Goal: Information Seeking & Learning: Learn about a topic

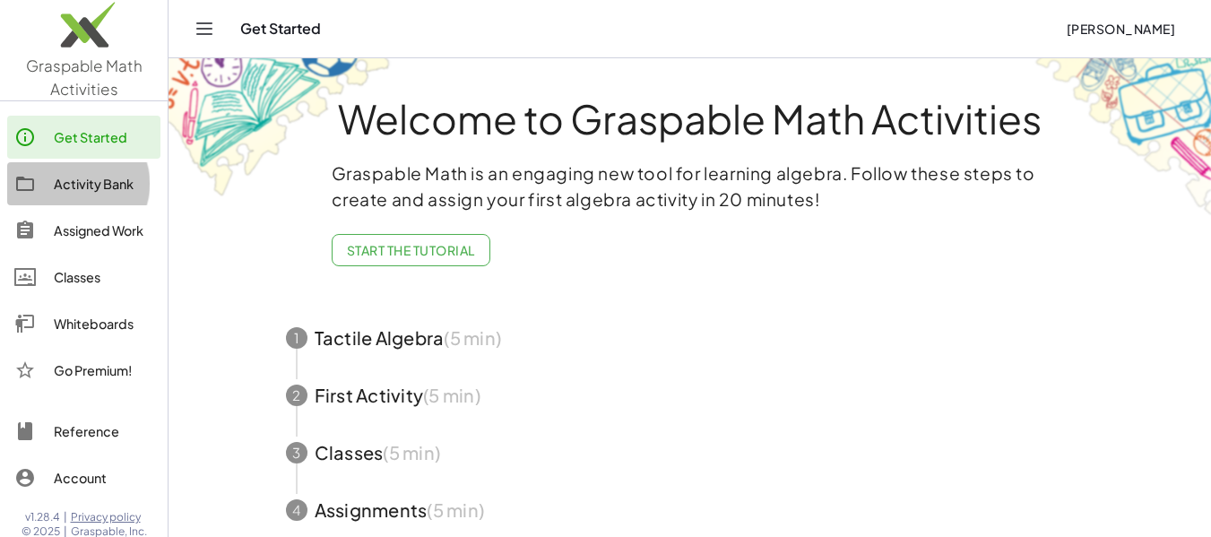
click at [114, 187] on div "Activity Bank" at bounding box center [104, 184] width 100 height 22
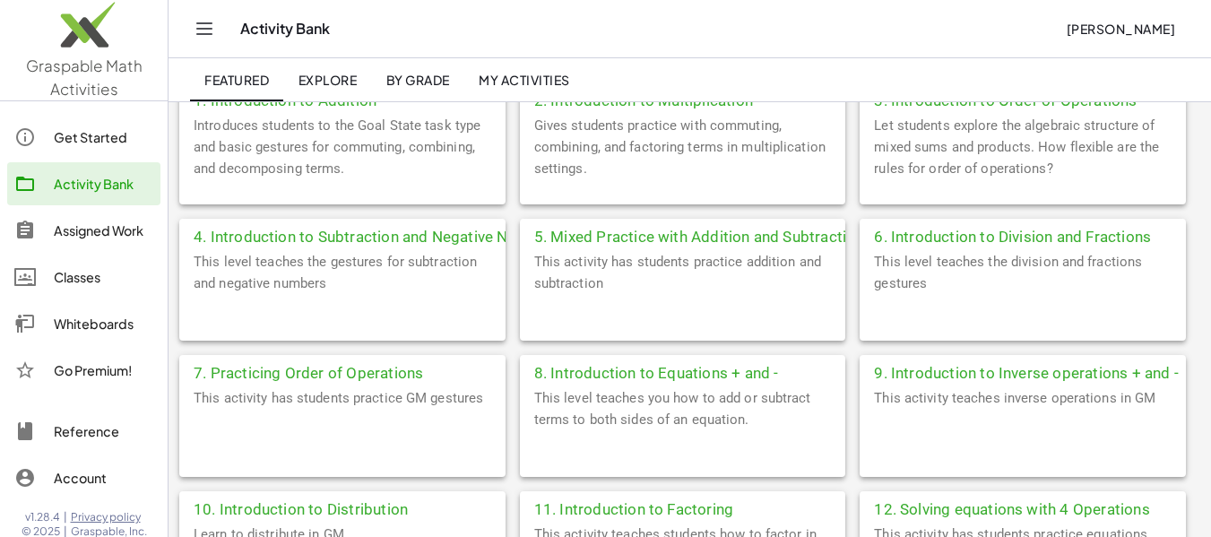
scroll to position [515, 0]
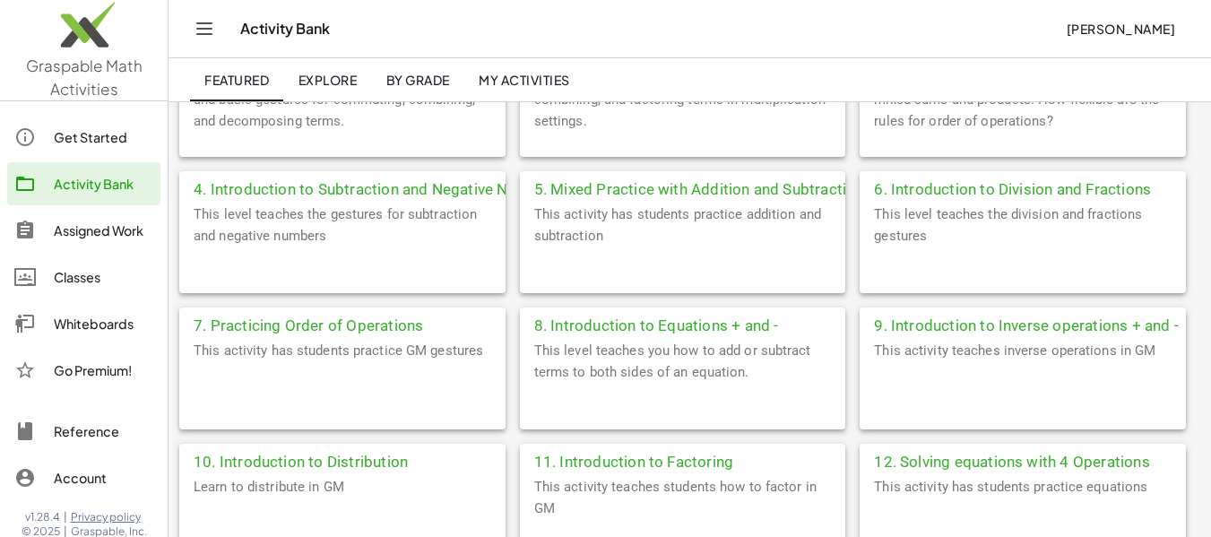
click at [324, 189] on div "4. Introduction to Subtraction and Negative Numbers" at bounding box center [342, 187] width 326 height 32
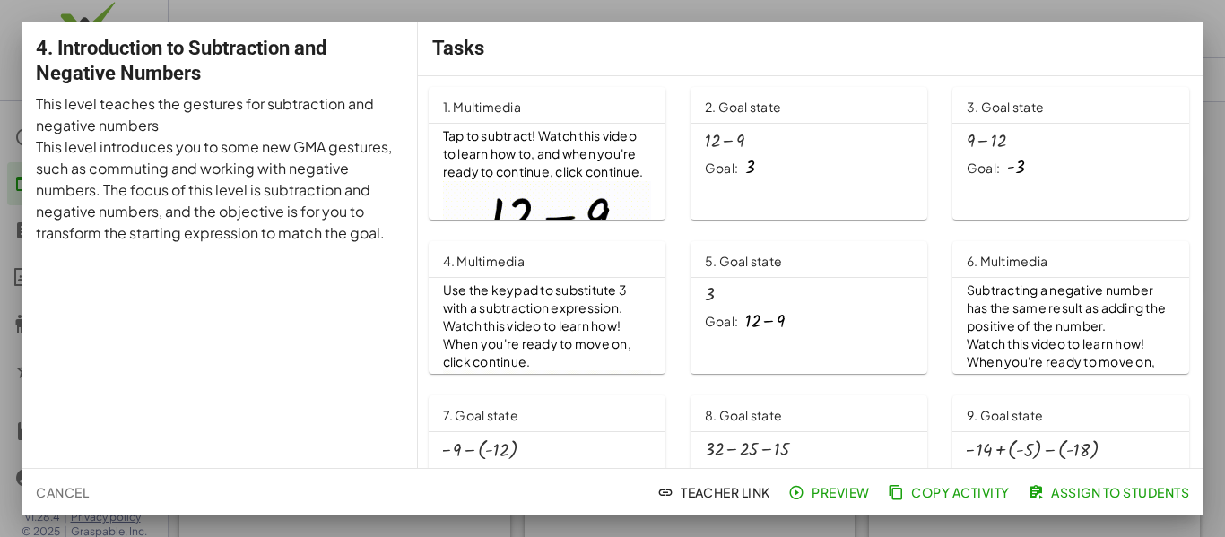
click at [737, 149] on div "+ 12 − 9" at bounding box center [809, 141] width 208 height 20
